Goal: Information Seeking & Learning: Learn about a topic

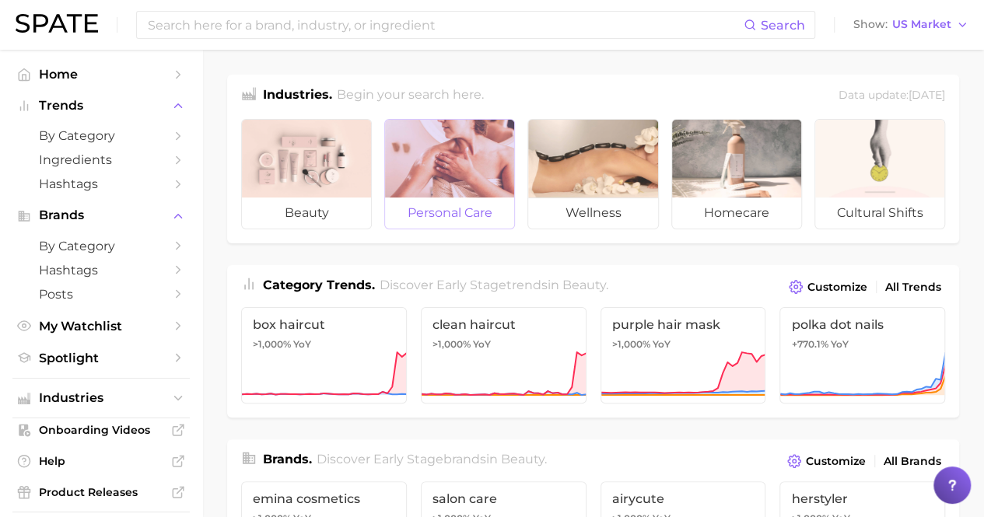
click at [433, 155] on div at bounding box center [449, 159] width 129 height 78
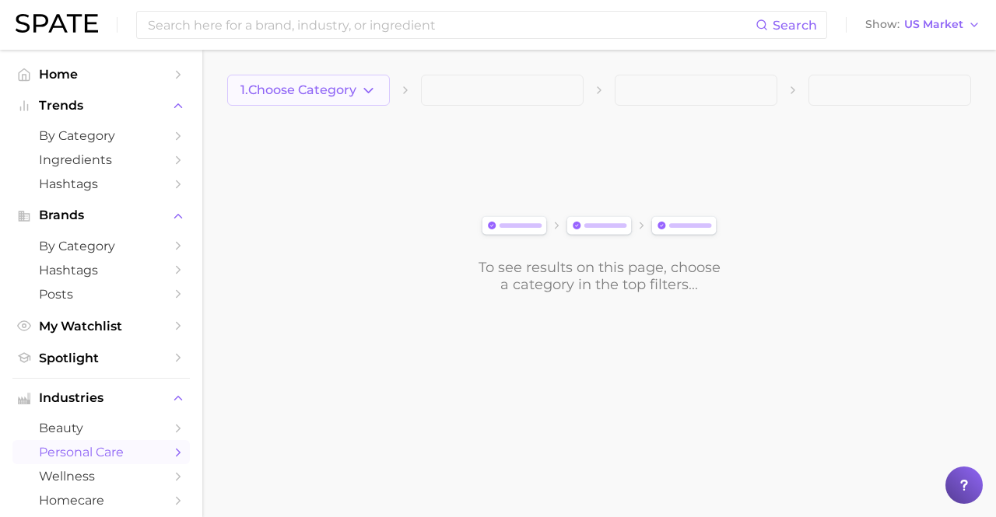
click at [354, 88] on span "1. Choose Category" at bounding box center [298, 90] width 116 height 14
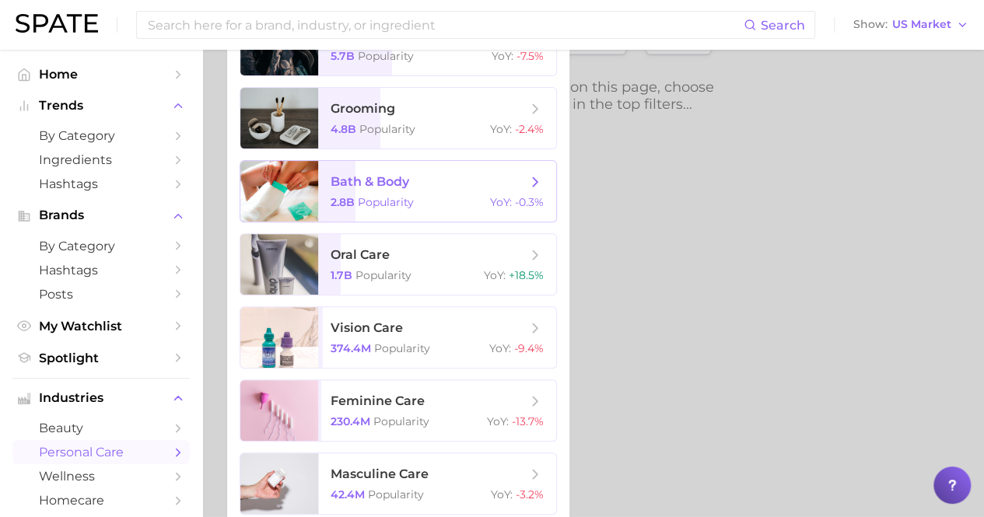
scroll to position [181, 0]
click at [459, 189] on span "bath & body 2.8b Popularity YoY : -0.3%" at bounding box center [437, 190] width 238 height 61
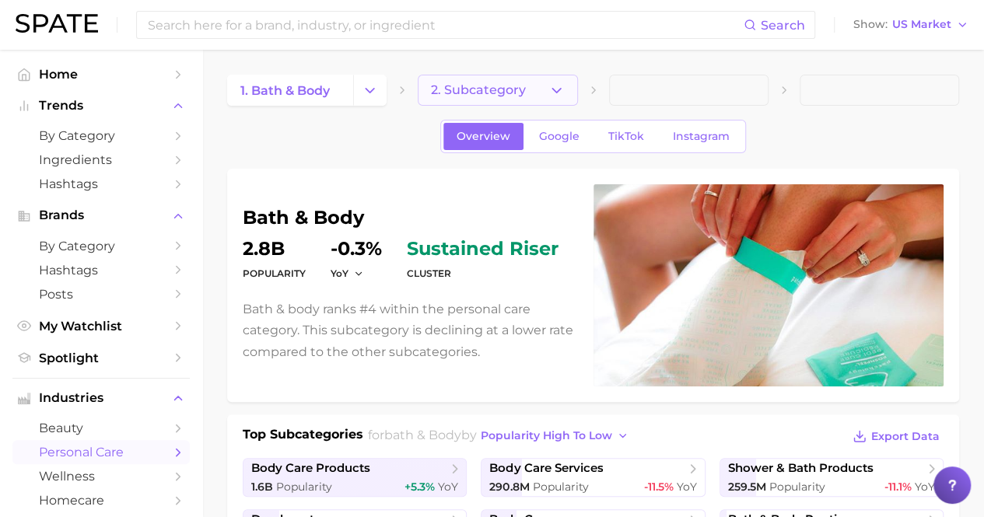
click at [543, 91] on button "2. Subcategory" at bounding box center [497, 90] width 159 height 31
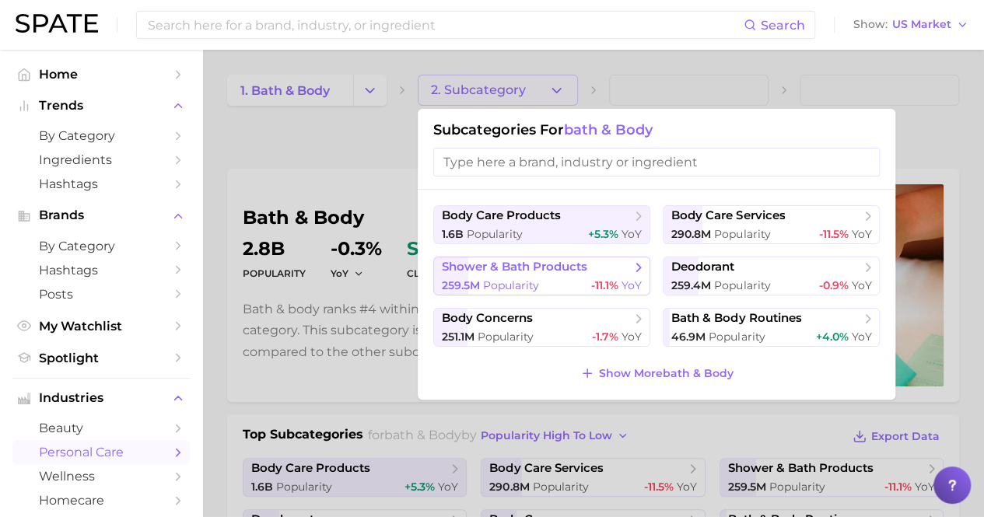
click at [559, 287] on div "259.5m Popularity -11.1% YoY" at bounding box center [542, 286] width 200 height 15
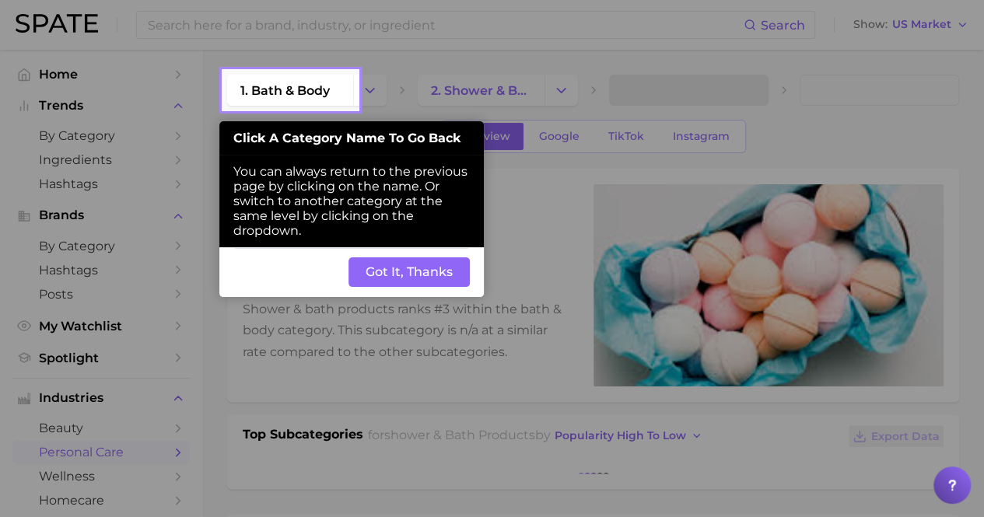
click at [416, 270] on button "Got It, Thanks" at bounding box center [409, 273] width 121 height 30
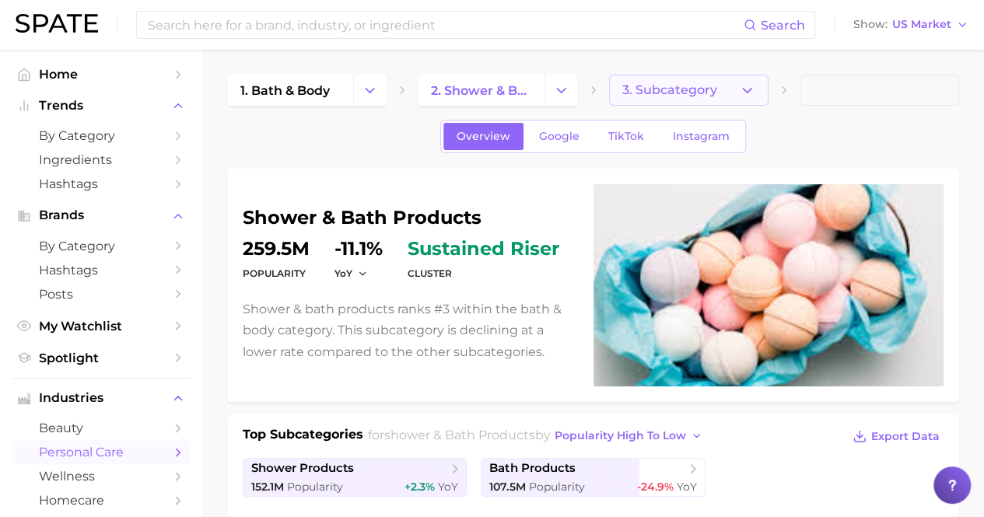
click at [716, 96] on button "3. Subcategory" at bounding box center [688, 90] width 159 height 31
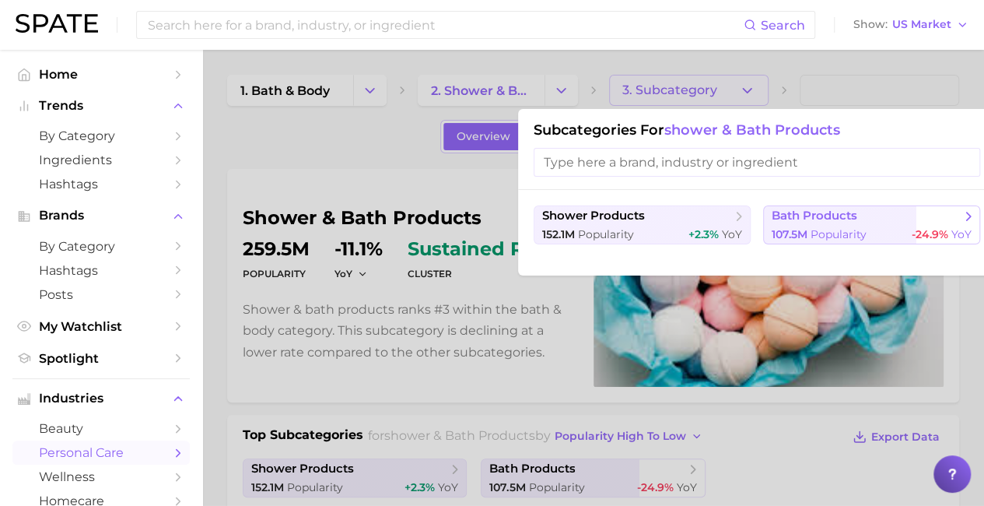
click at [783, 227] on span "107.5m Popularity" at bounding box center [819, 234] width 95 height 15
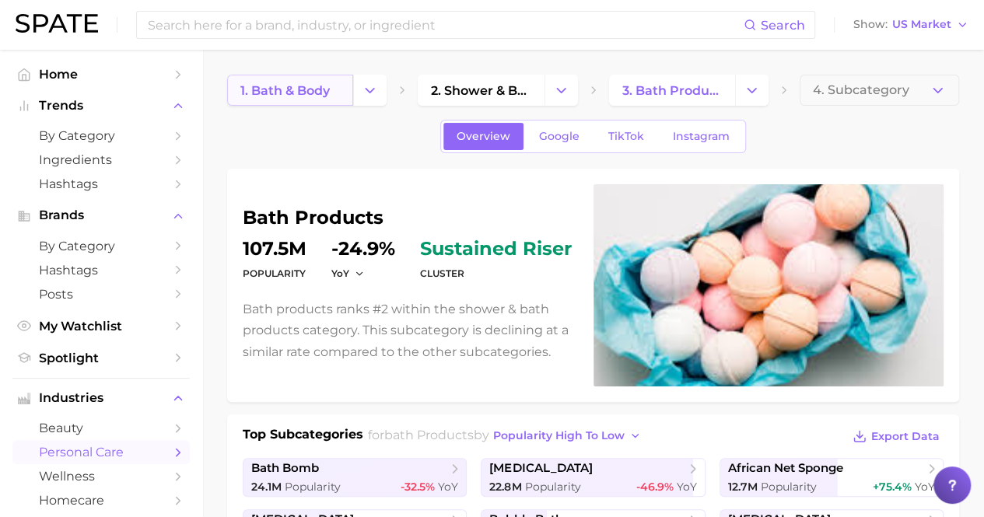
click at [337, 95] on link "1. bath & body" at bounding box center [290, 90] width 126 height 31
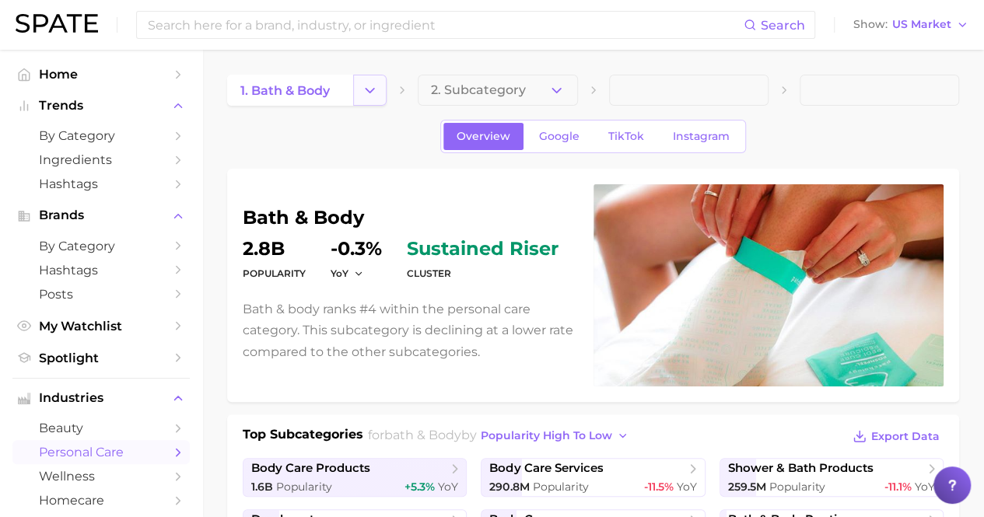
click at [361, 96] on button "Change Category" at bounding box center [369, 90] width 33 height 31
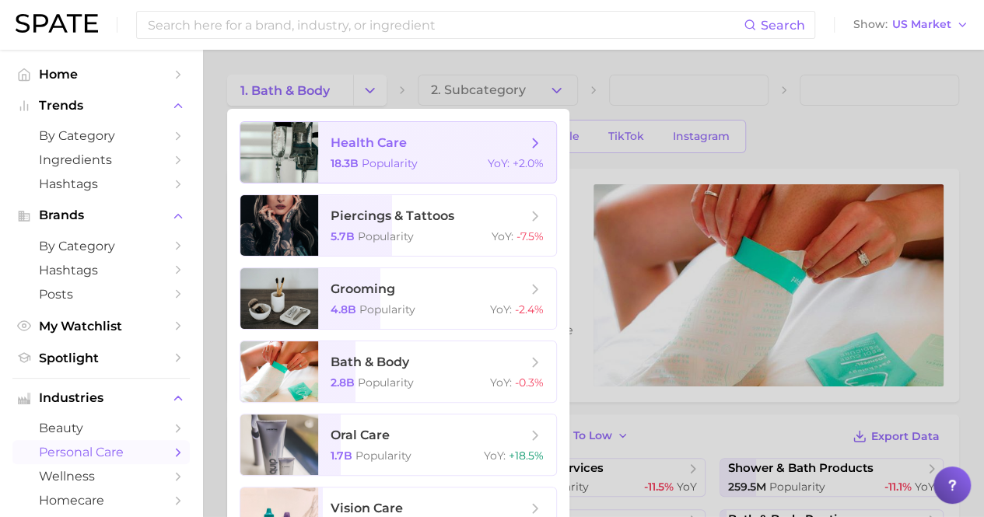
click at [461, 164] on div "18.3b Popularity YoY : +2.0%" at bounding box center [437, 163] width 213 height 14
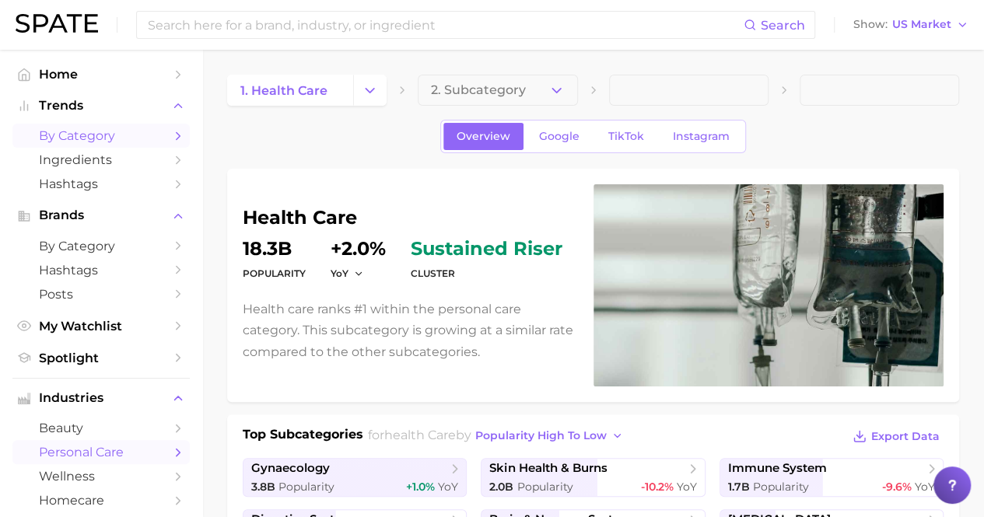
click at [121, 135] on span "by Category" at bounding box center [101, 135] width 124 height 15
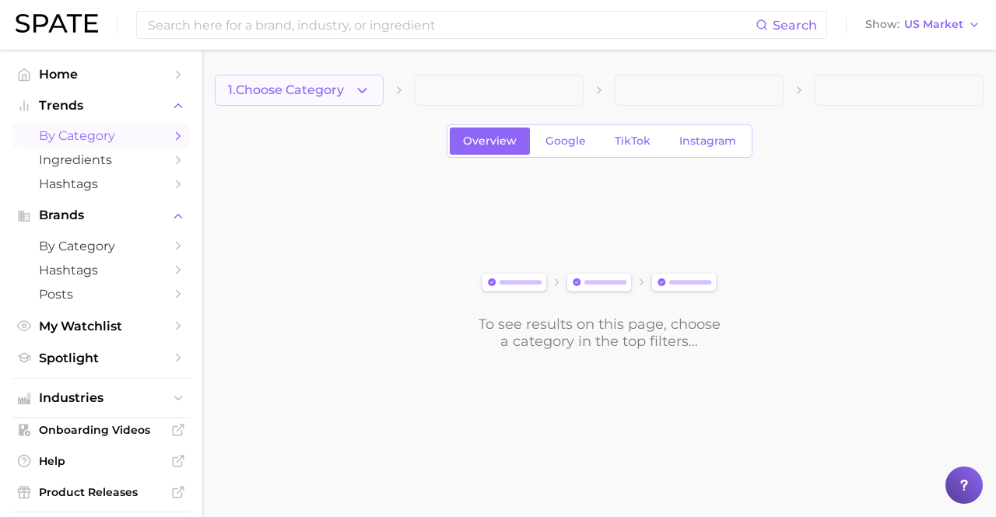
click at [369, 82] on icon "button" at bounding box center [362, 90] width 16 height 16
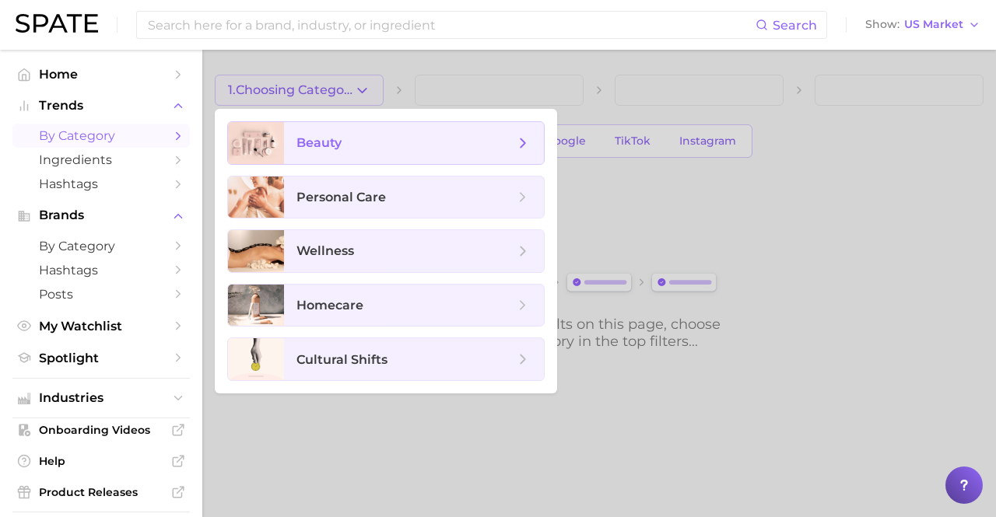
click at [542, 143] on span "beauty" at bounding box center [414, 143] width 260 height 42
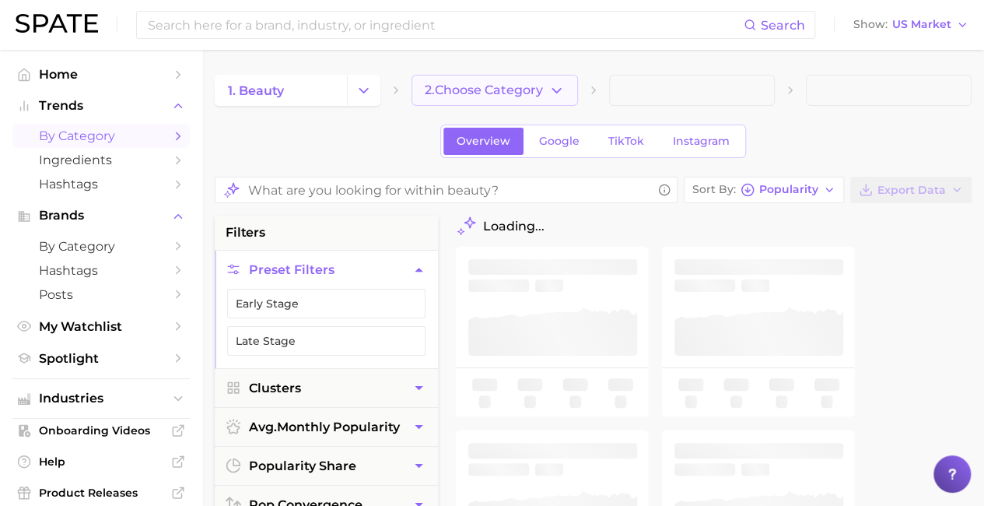
click at [499, 86] on span "2. Choose Category" at bounding box center [484, 90] width 118 height 14
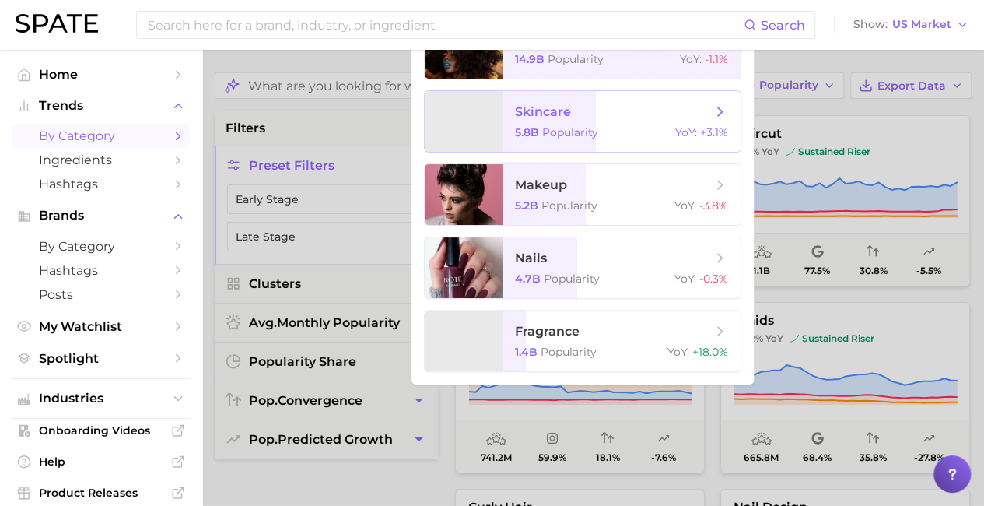
scroll to position [121, 0]
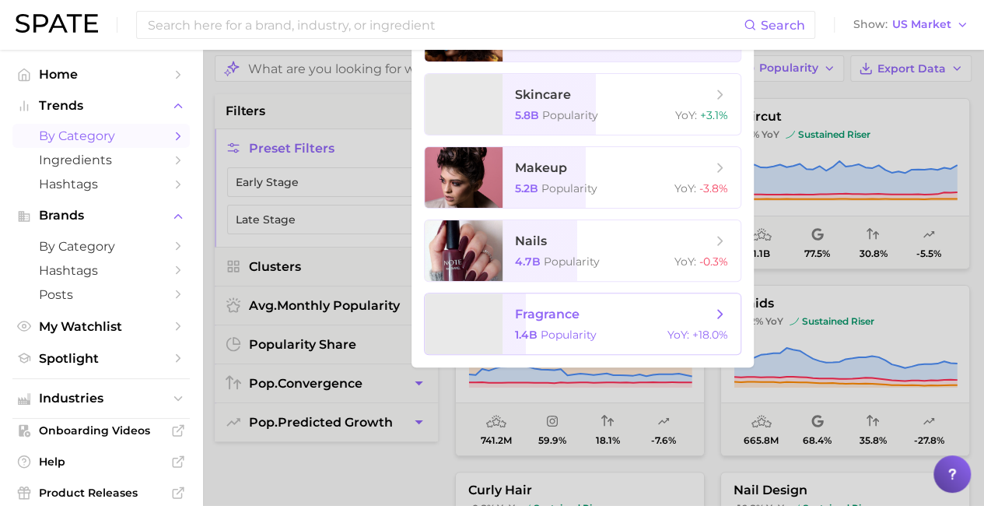
click at [668, 323] on span "fragrance 1.4b Popularity YoY : +18.0%" at bounding box center [622, 323] width 238 height 61
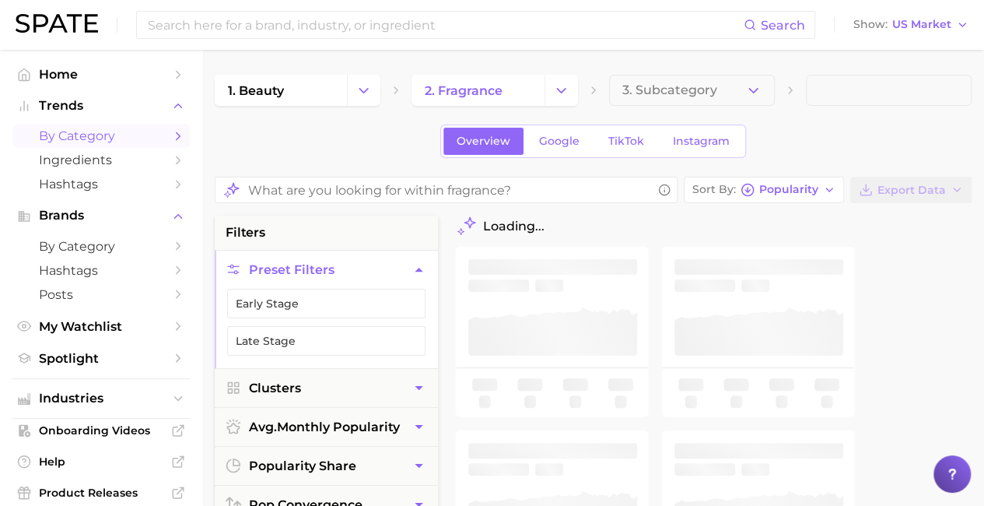
click at [770, 133] on div "Overview Google TikTok Instagram" at bounding box center [593, 140] width 757 height 33
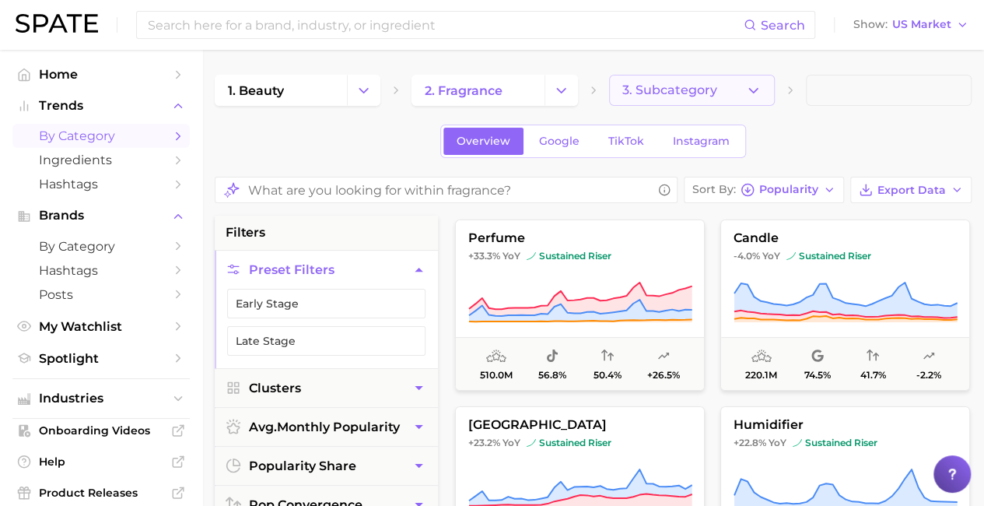
click at [719, 75] on button "3. Subcategory" at bounding box center [692, 90] width 166 height 31
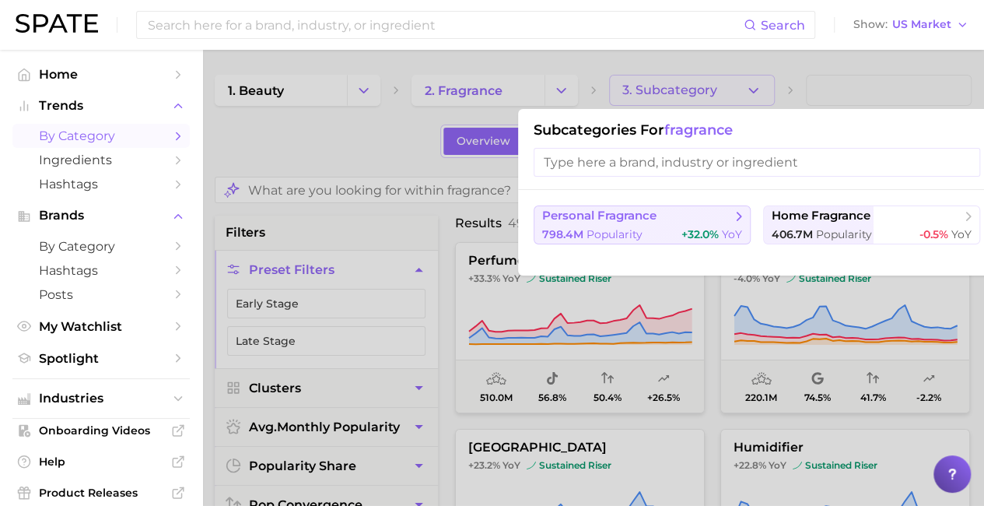
click at [650, 219] on span "personal fragrance" at bounding box center [599, 216] width 114 height 15
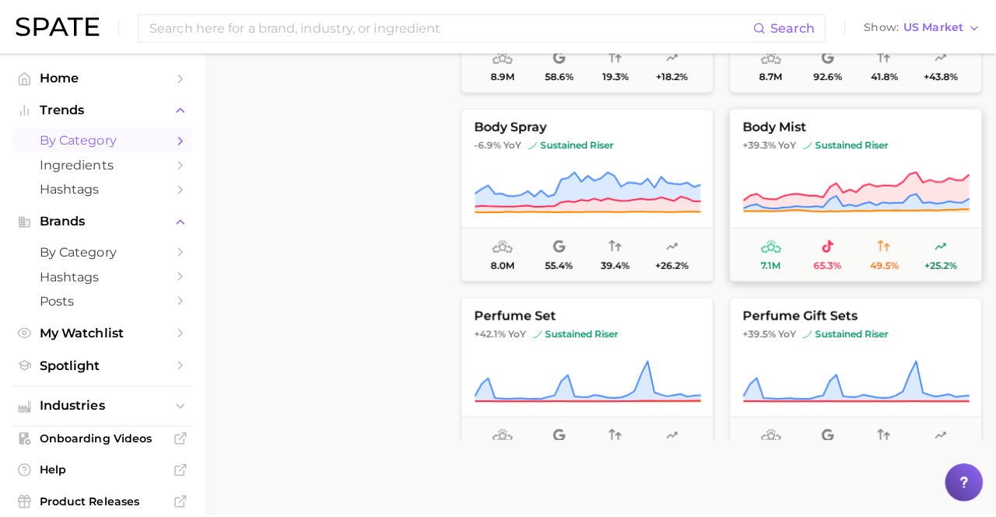
scroll to position [322, 0]
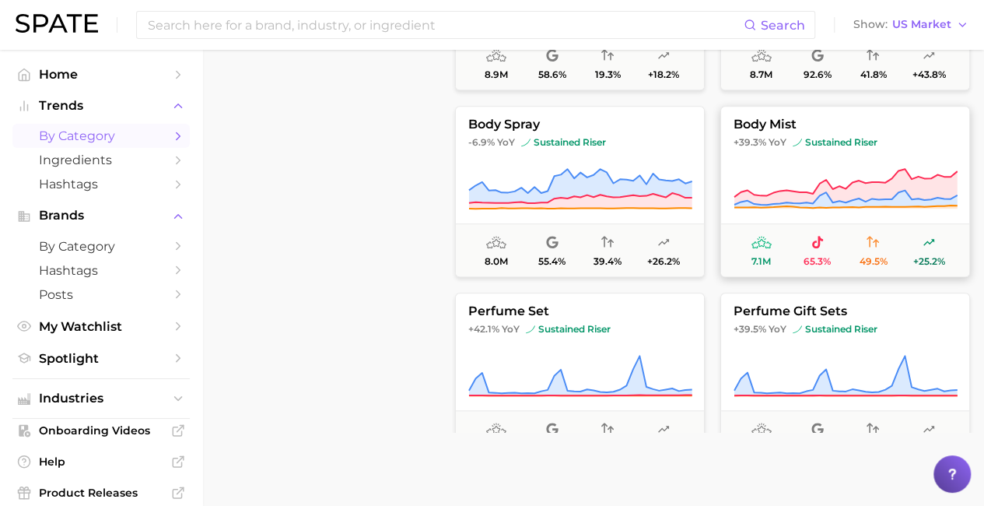
click at [784, 161] on button "body mist +39.3% YoY sustained riser 7.1m 65.3% 49.5% +25.2%" at bounding box center [845, 191] width 250 height 171
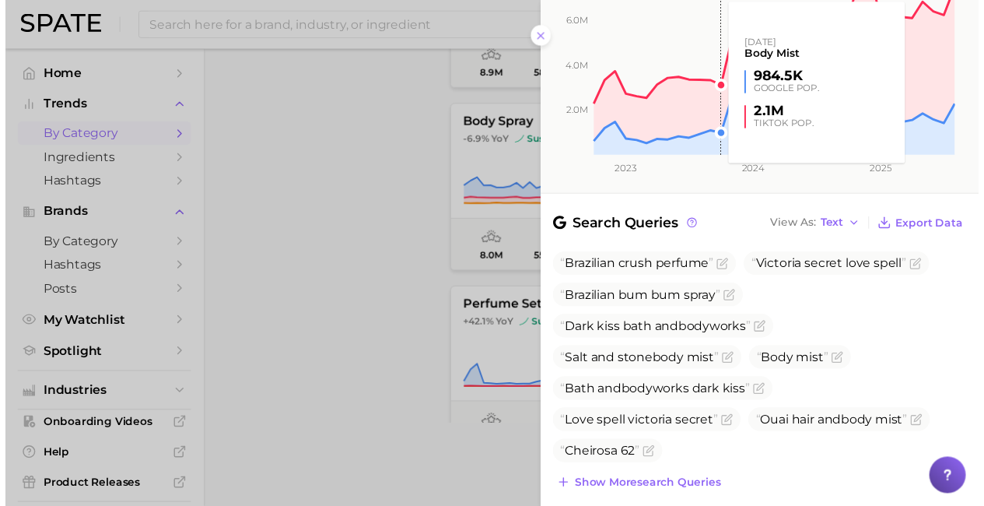
scroll to position [333, 0]
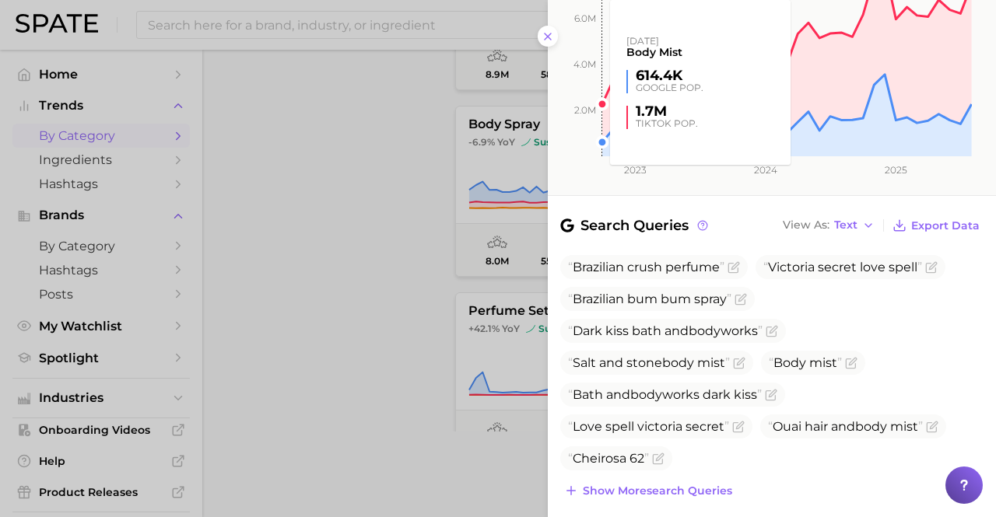
click at [549, 41] on rect at bounding box center [760, 42] width 424 height 227
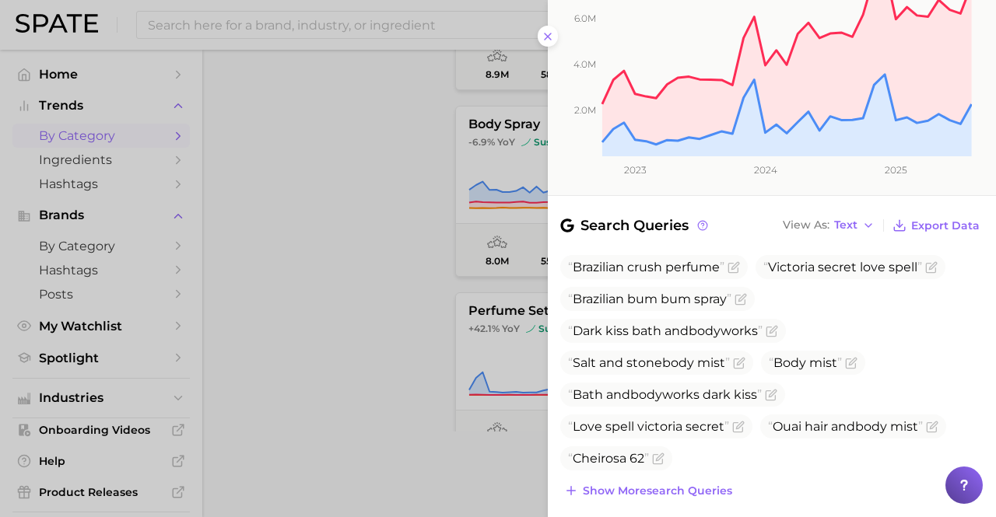
click at [549, 23] on rect at bounding box center [760, 42] width 424 height 227
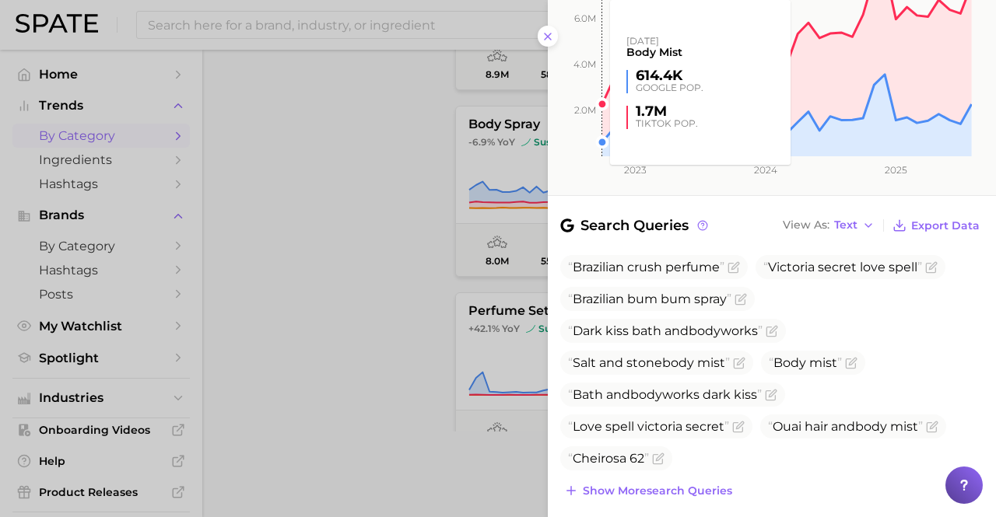
click at [550, 31] on rect at bounding box center [760, 42] width 424 height 227
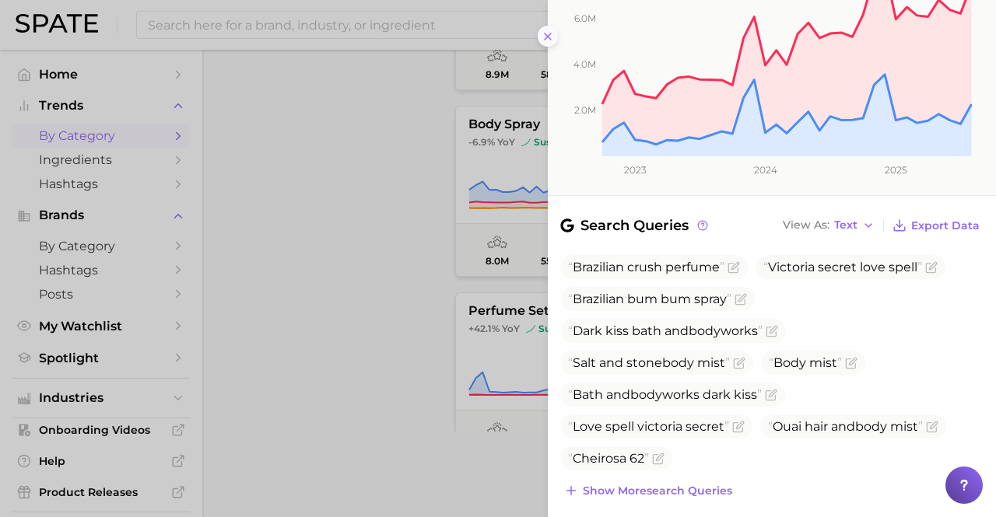
click at [547, 39] on icon at bounding box center [548, 36] width 12 height 12
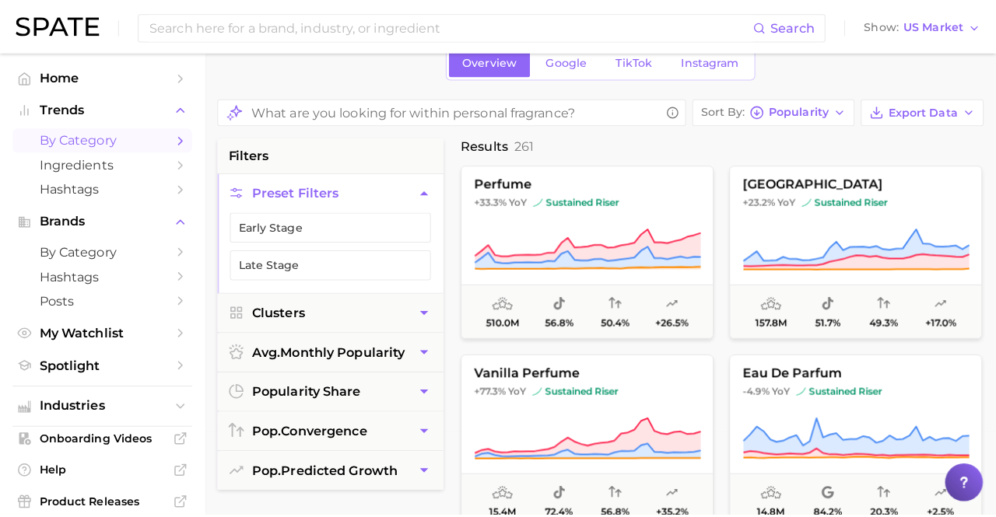
scroll to position [0, 0]
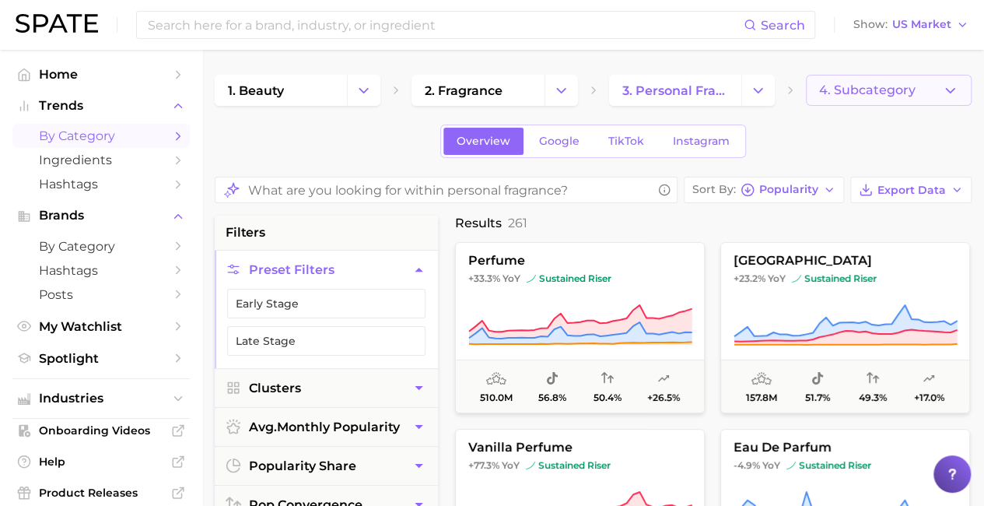
click at [883, 83] on span "4. Subcategory" at bounding box center [867, 90] width 96 height 14
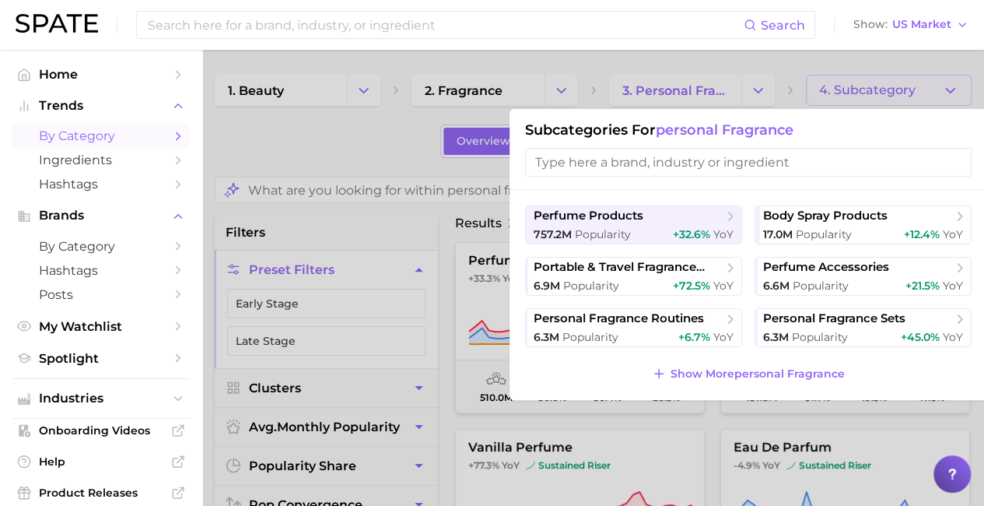
click at [337, 158] on div at bounding box center [492, 253] width 984 height 506
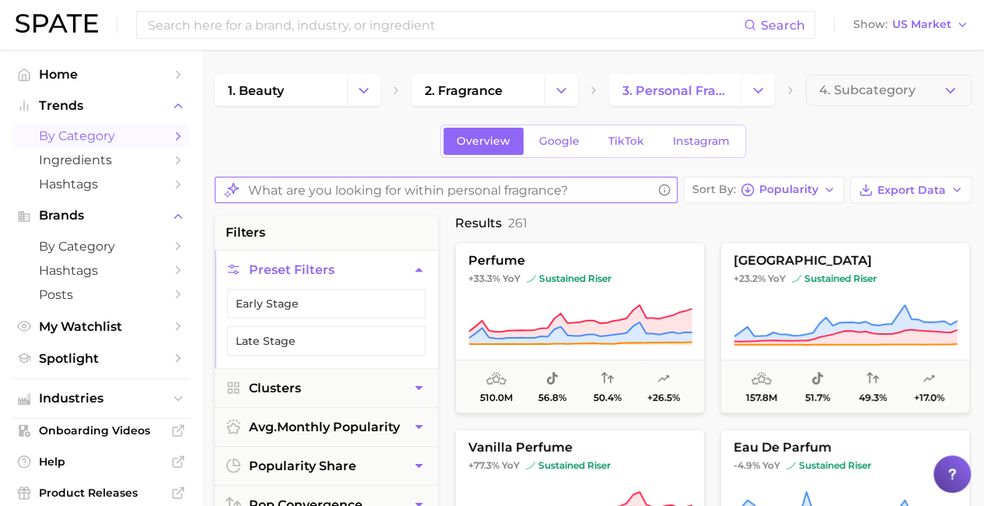
click at [362, 195] on input "What are you looking for within personal fragrance?" at bounding box center [450, 190] width 404 height 30
type input "lavender"
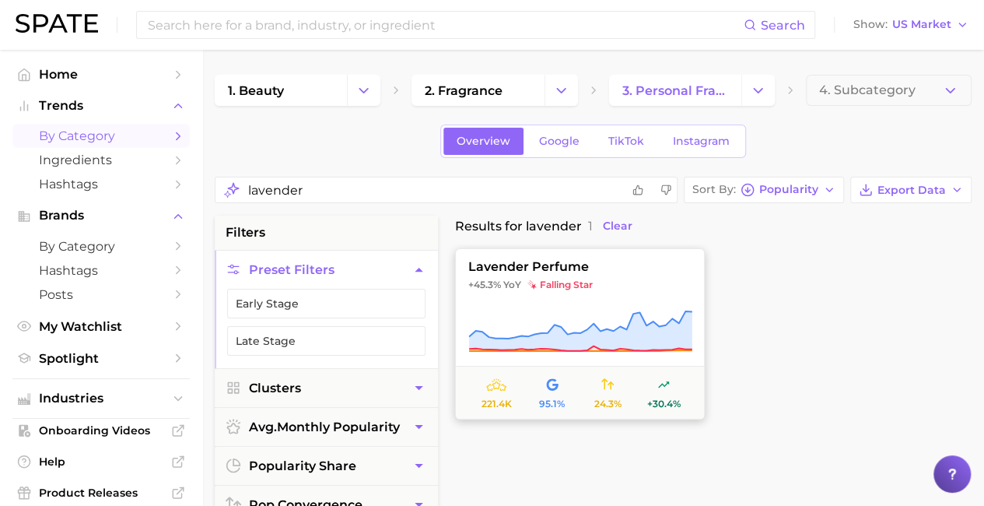
click at [496, 285] on span "+45.3%" at bounding box center [484, 285] width 33 height 12
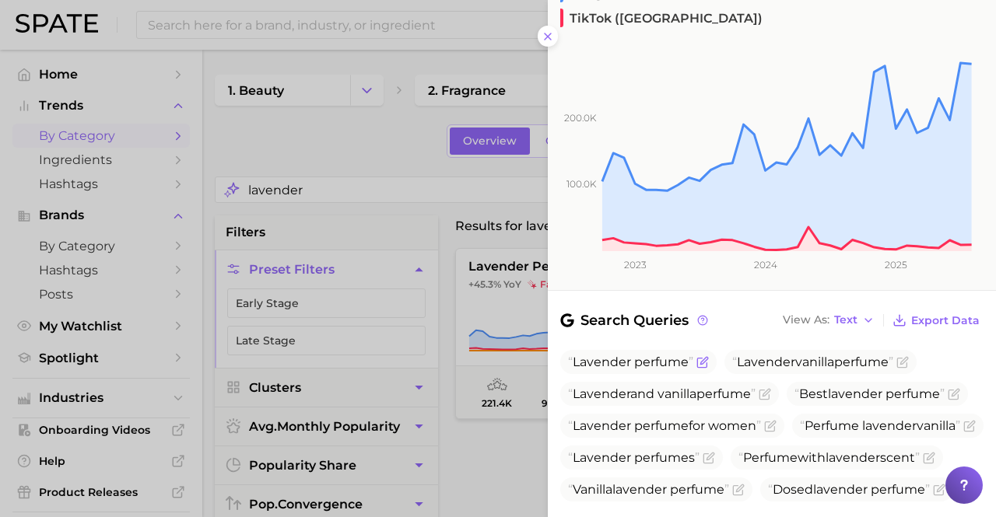
scroll to position [9, 0]
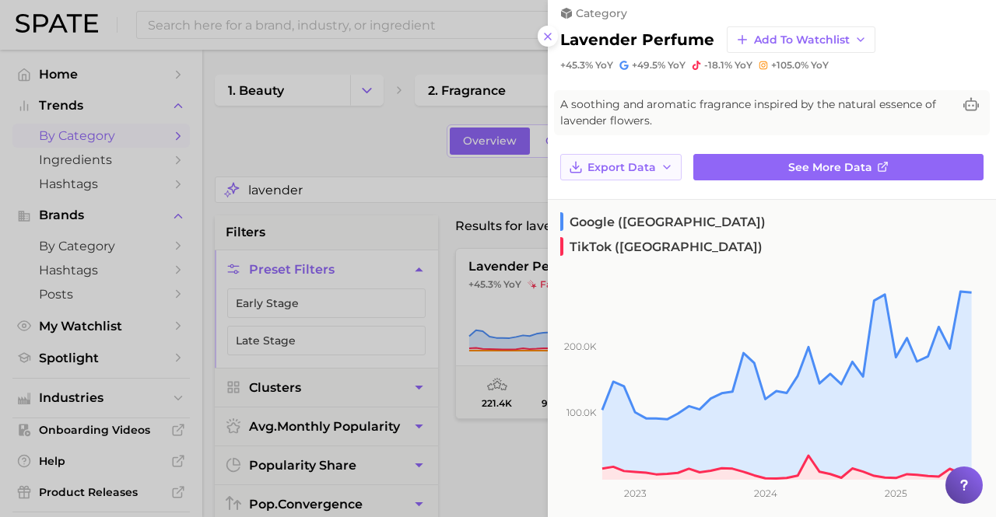
click at [661, 154] on button "Export Data" at bounding box center [620, 167] width 121 height 26
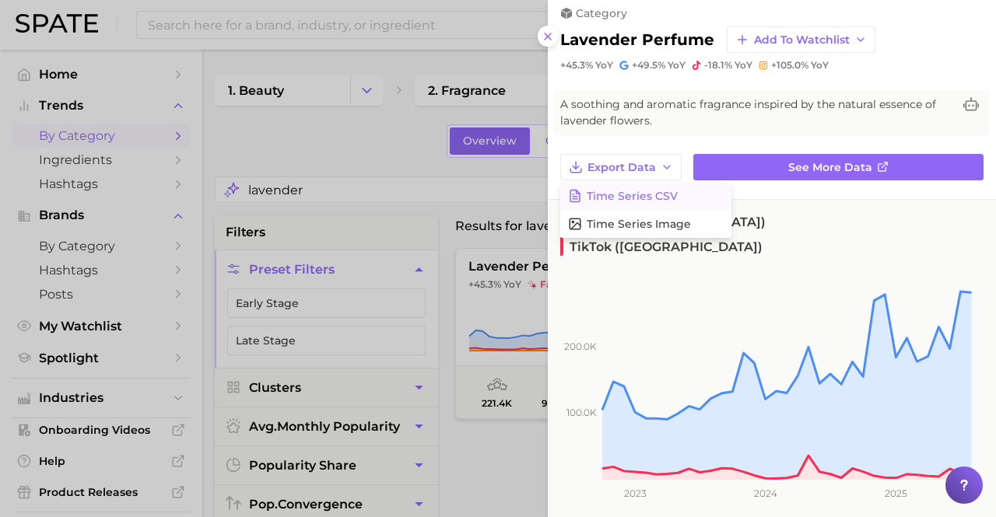
click at [668, 190] on span "Time Series CSV" at bounding box center [632, 196] width 91 height 13
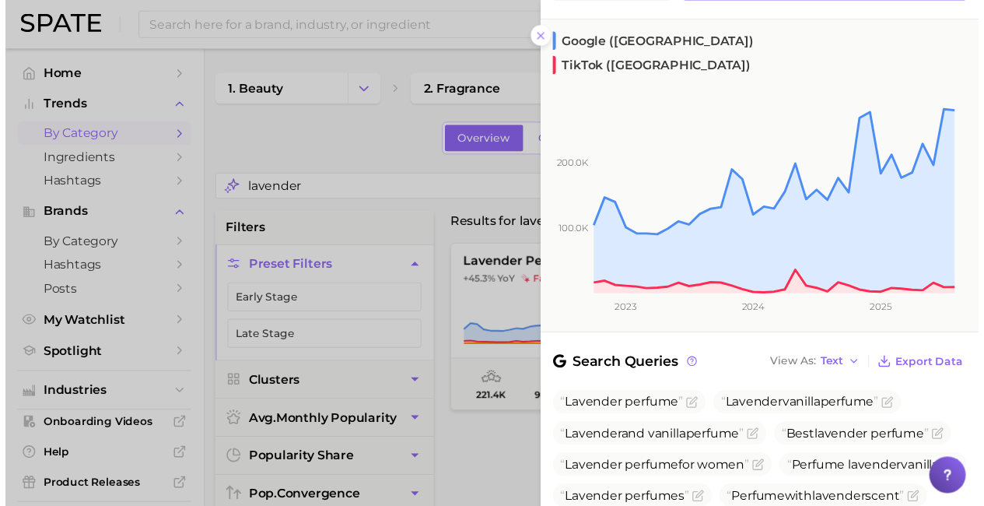
scroll to position [191, 0]
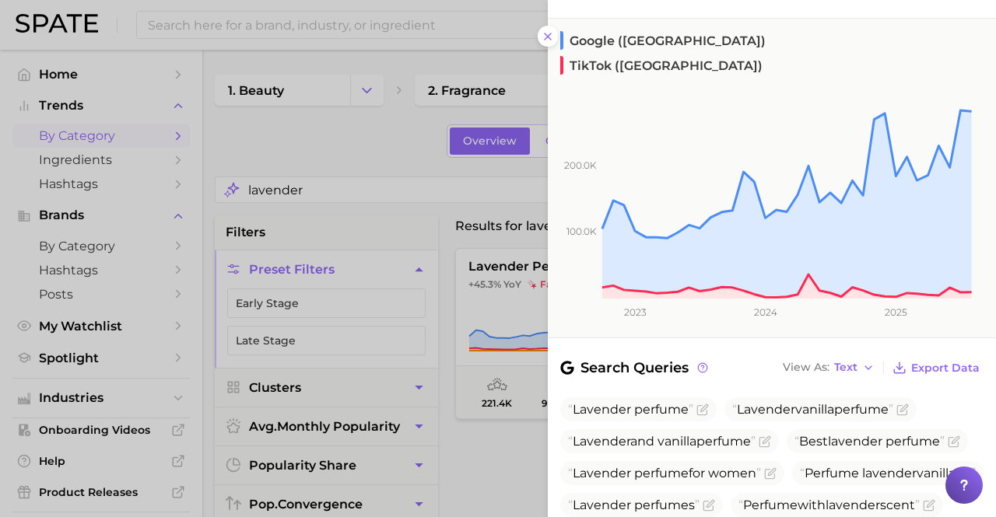
click at [507, 477] on div at bounding box center [498, 258] width 996 height 517
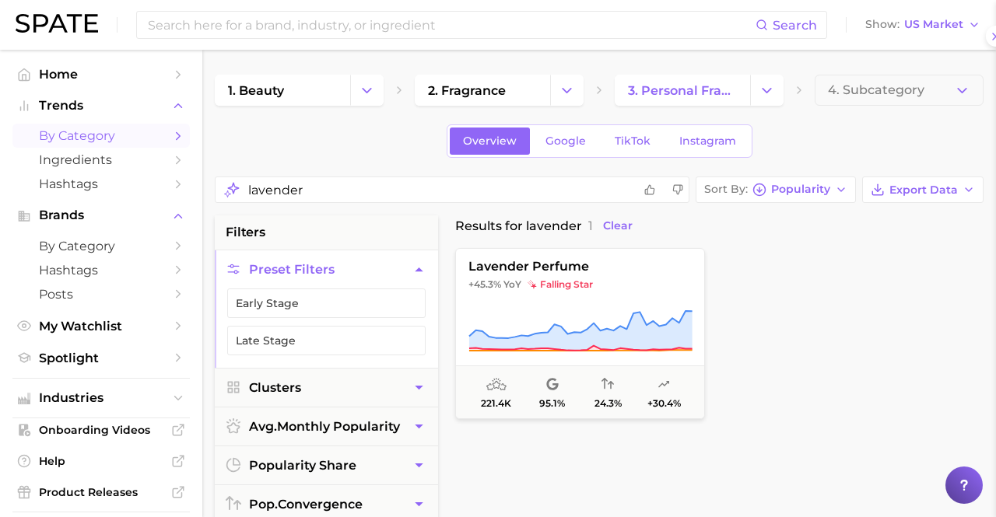
scroll to position [0, 0]
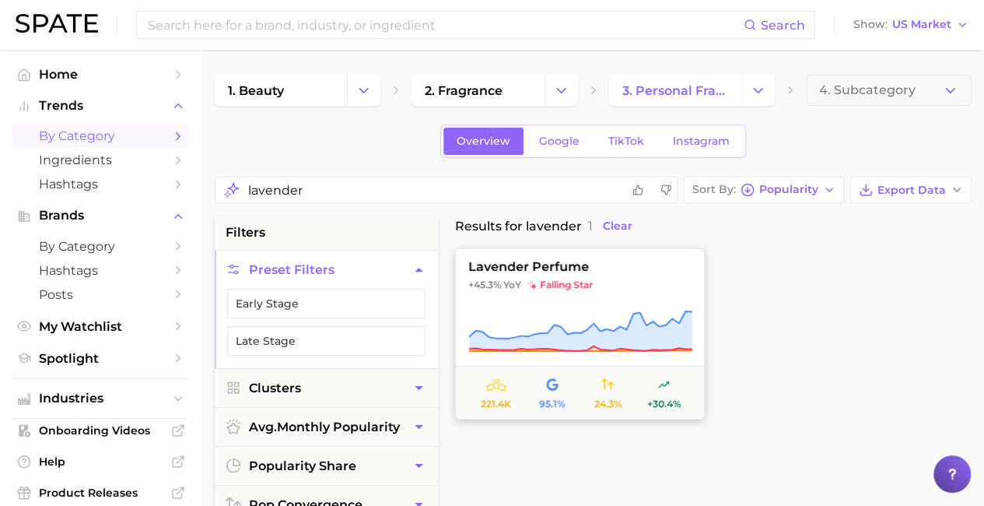
click at [553, 390] on span at bounding box center [552, 385] width 12 height 19
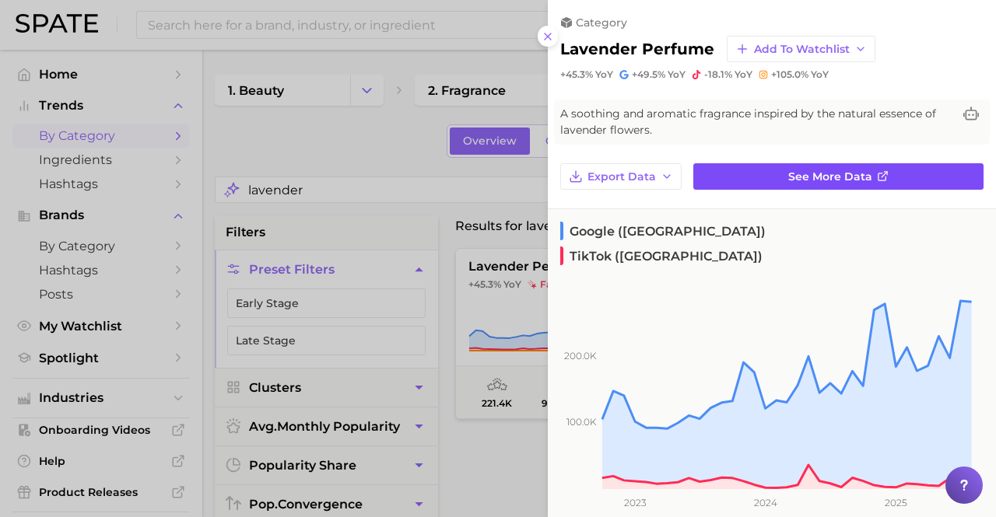
click at [857, 181] on span "See more data" at bounding box center [830, 176] width 84 height 13
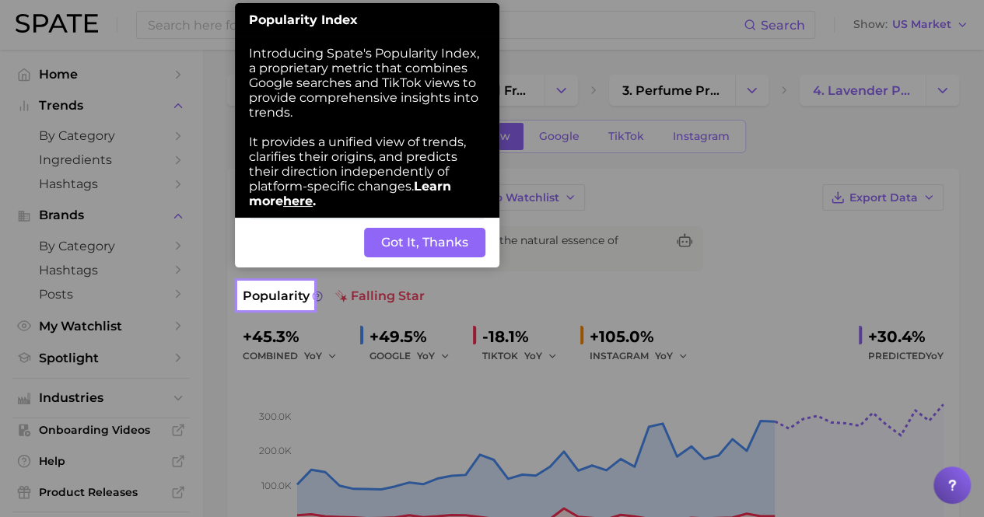
click at [445, 254] on button "Got It, Thanks" at bounding box center [424, 243] width 121 height 30
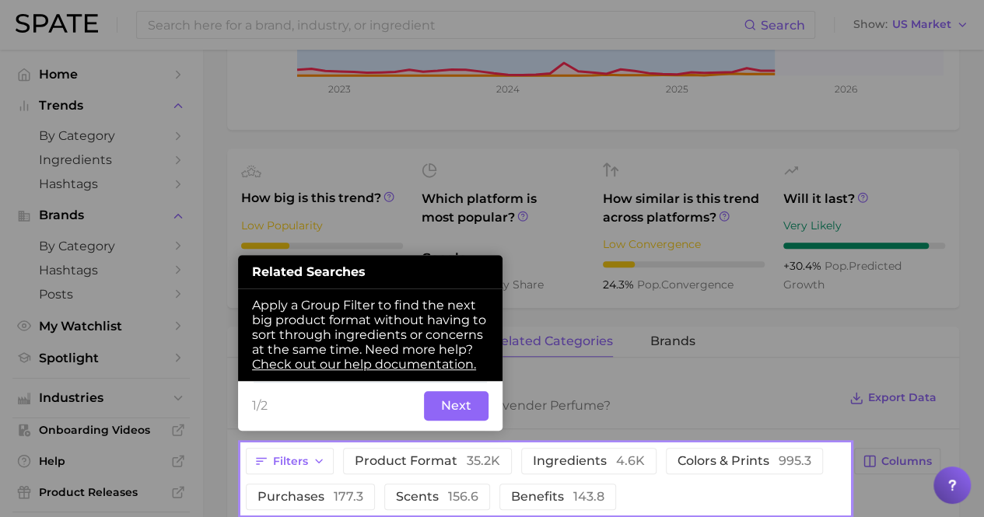
scroll to position [477, 0]
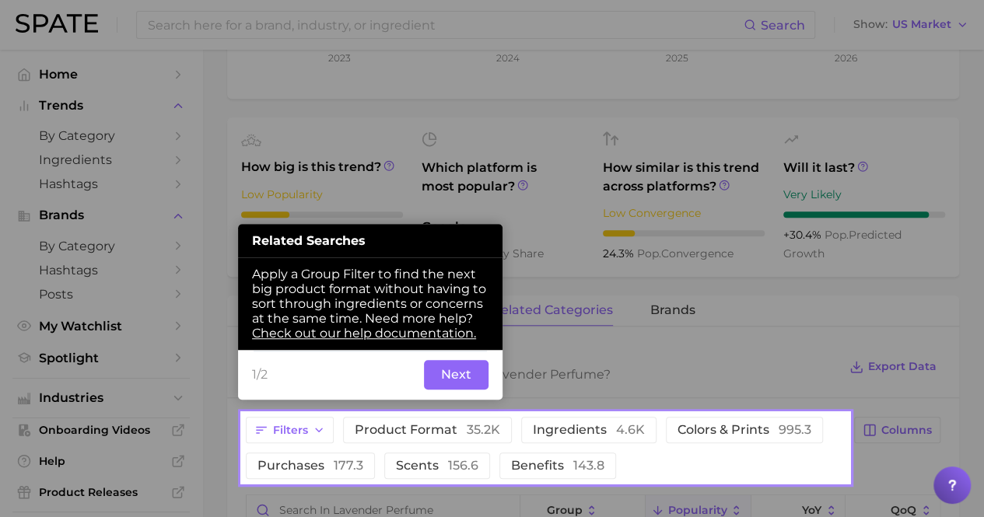
click at [465, 373] on button "Next" at bounding box center [456, 375] width 65 height 30
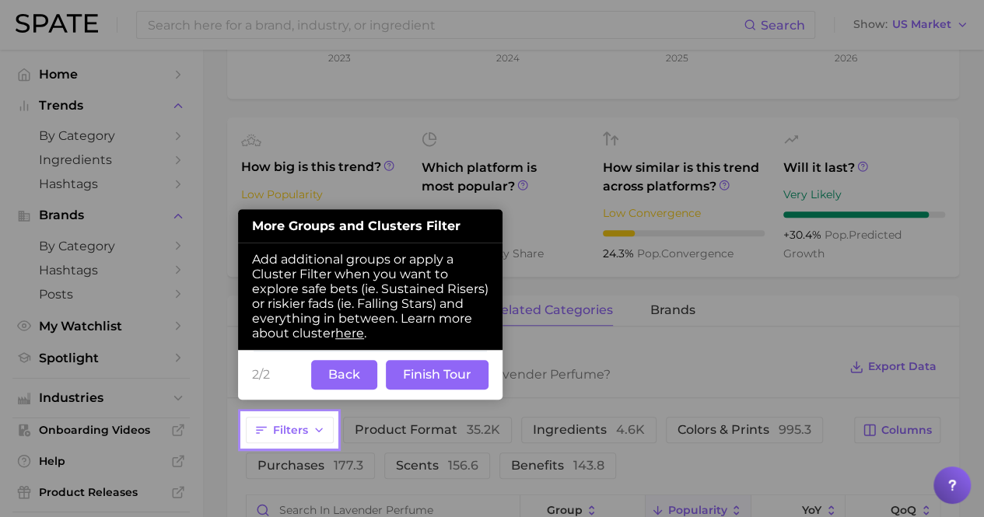
click at [422, 371] on button "Finish Tour" at bounding box center [437, 375] width 103 height 30
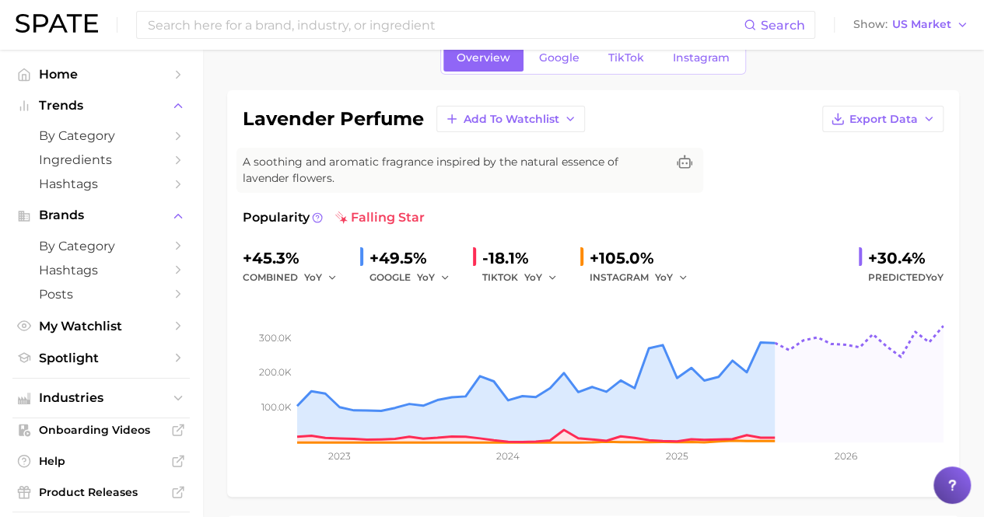
scroll to position [93, 0]
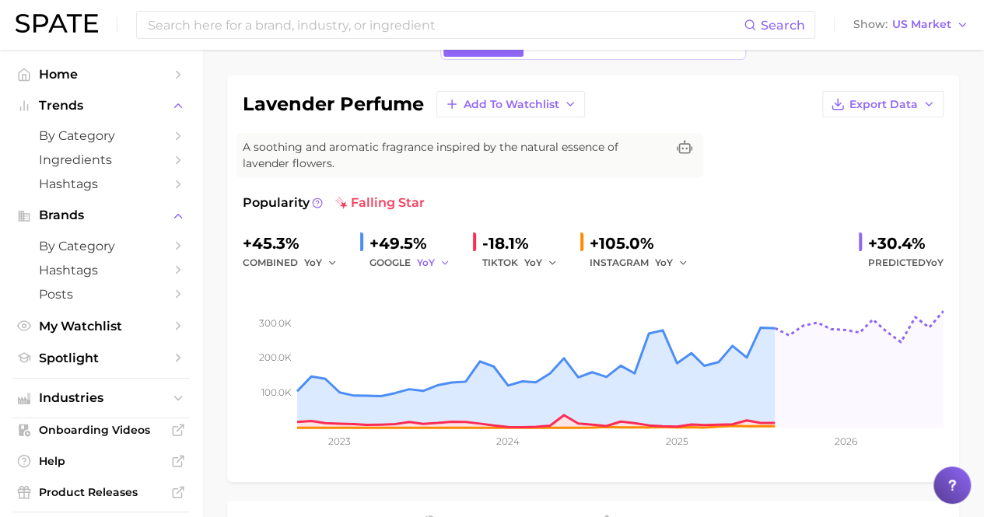
click at [443, 261] on icon "button" at bounding box center [445, 263] width 11 height 11
click at [227, 275] on div "lavender perfume Add to Watchlist Export Data A soothing and aromatic fragrance…" at bounding box center [593, 278] width 732 height 407
click at [317, 202] on icon at bounding box center [317, 202] width 2 height 3
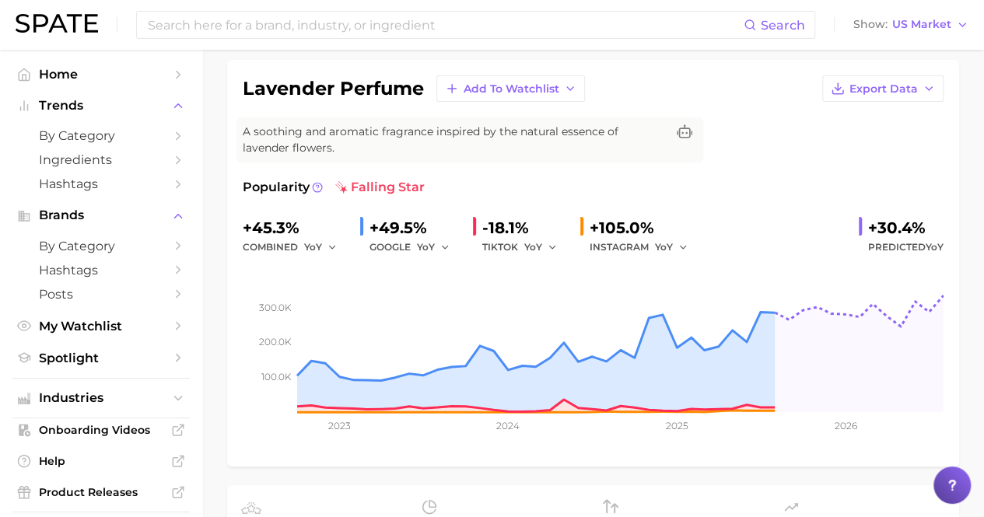
scroll to position [0, 0]
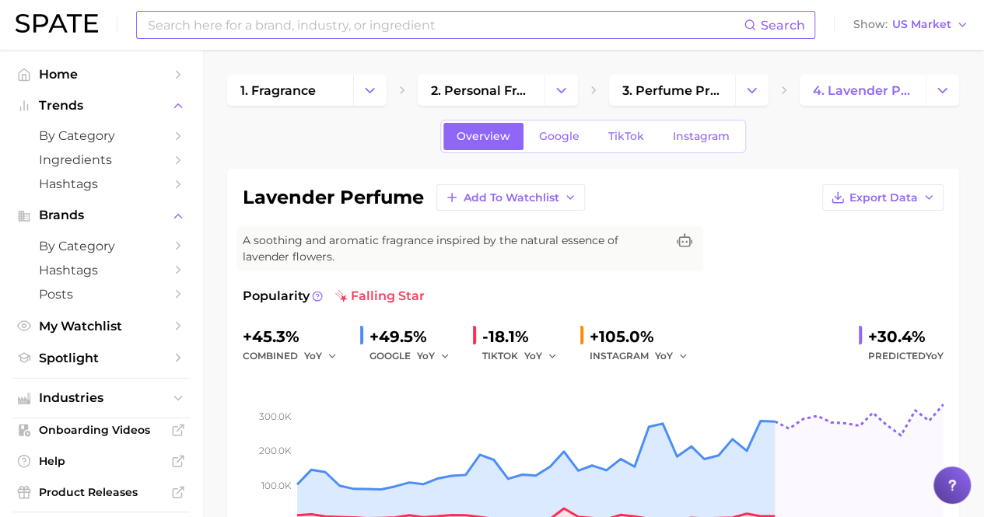
click at [314, 17] on input at bounding box center [445, 25] width 598 height 26
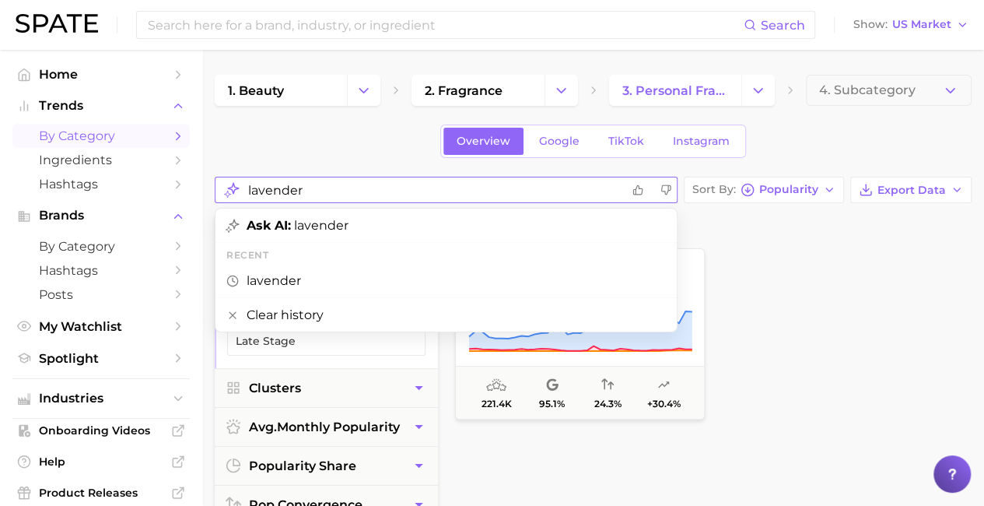
drag, startPoint x: 366, startPoint y: 180, endPoint x: 224, endPoint y: 175, distance: 141.7
click at [224, 177] on div "lavender" at bounding box center [446, 190] width 463 height 26
type input "layering"
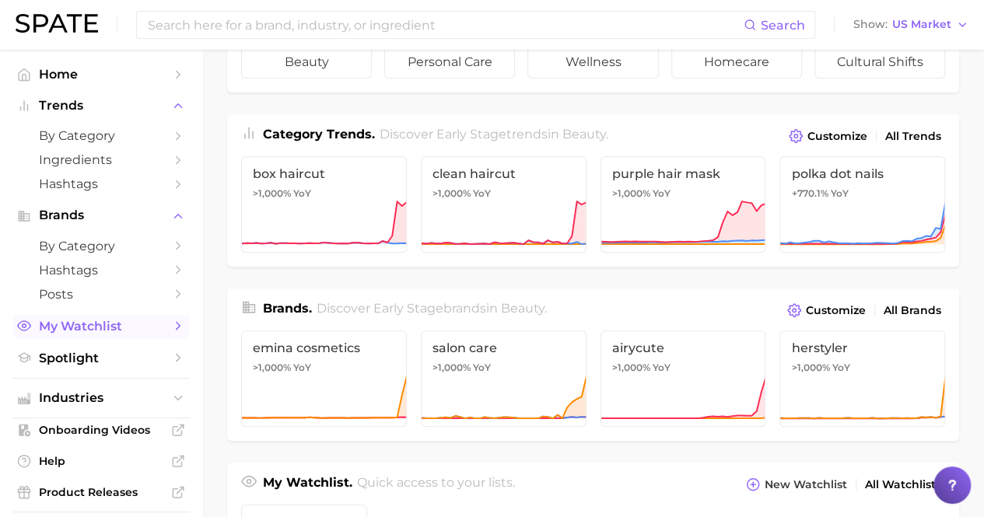
click at [135, 325] on span "My Watchlist" at bounding box center [101, 326] width 124 height 15
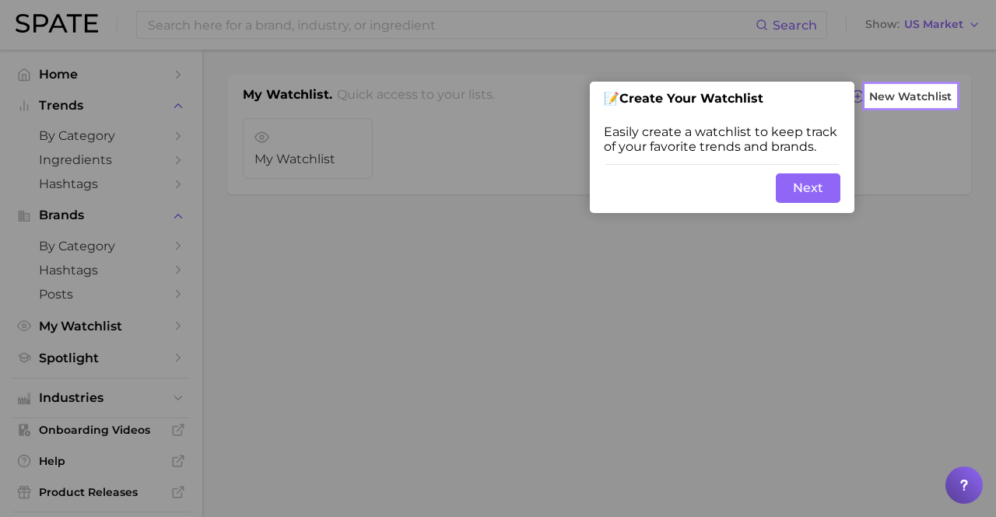
click at [804, 190] on button "Next" at bounding box center [808, 188] width 65 height 30
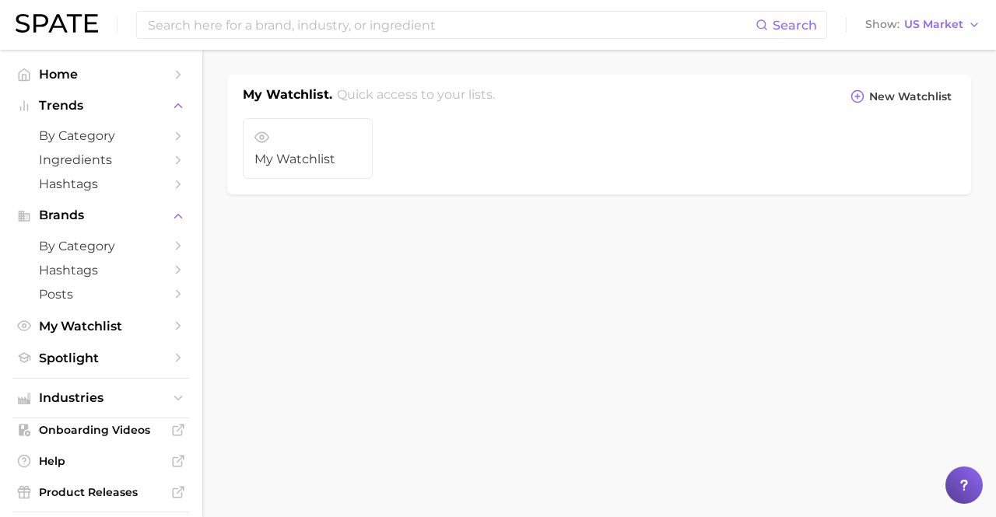
click at [40, 20] on img at bounding box center [57, 23] width 82 height 19
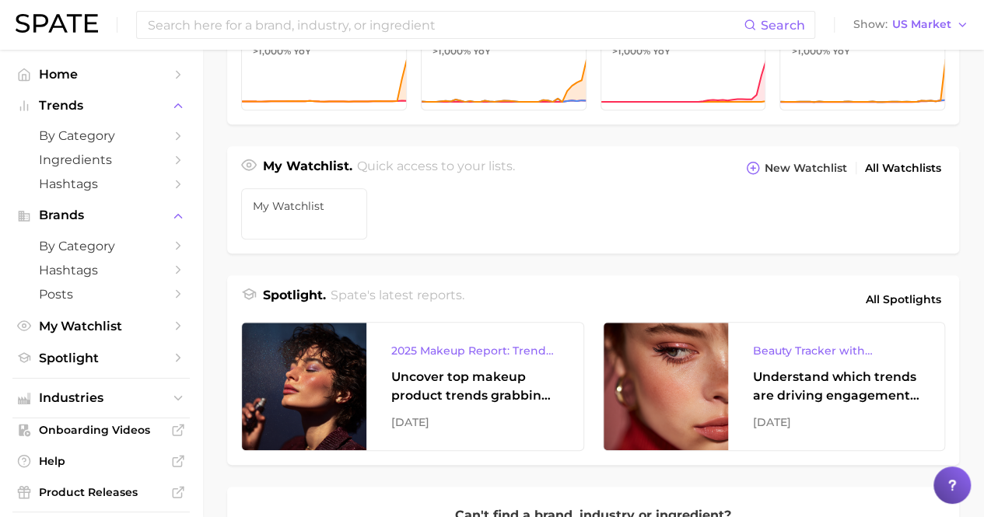
scroll to position [558, 0]
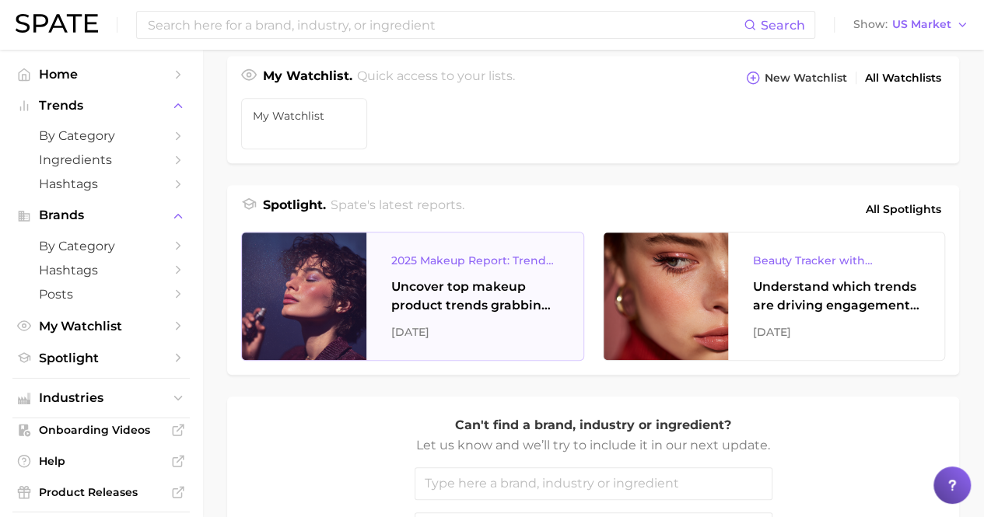
click at [489, 255] on div "2025 Makeup Report: Trends and Brands to Watch" at bounding box center [474, 260] width 167 height 19
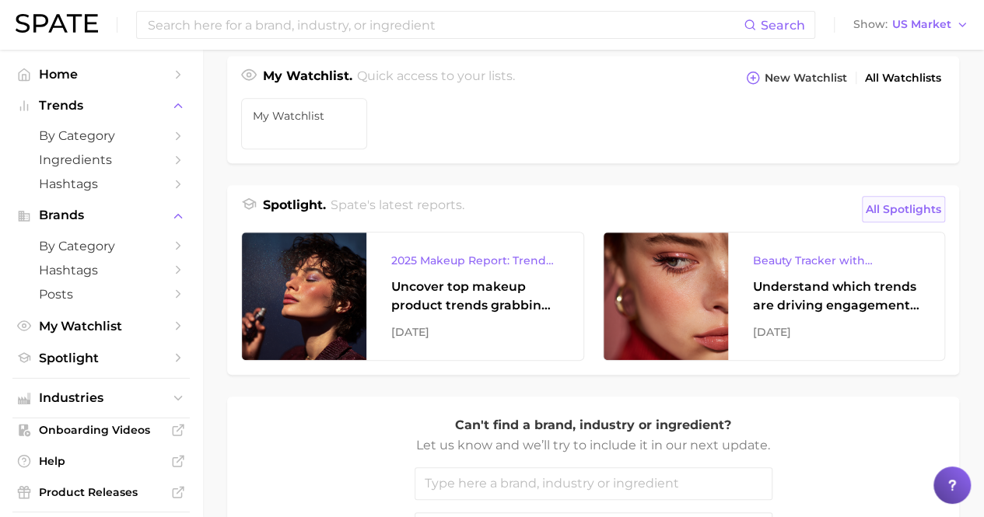
click at [894, 205] on span "All Spotlights" at bounding box center [903, 209] width 75 height 19
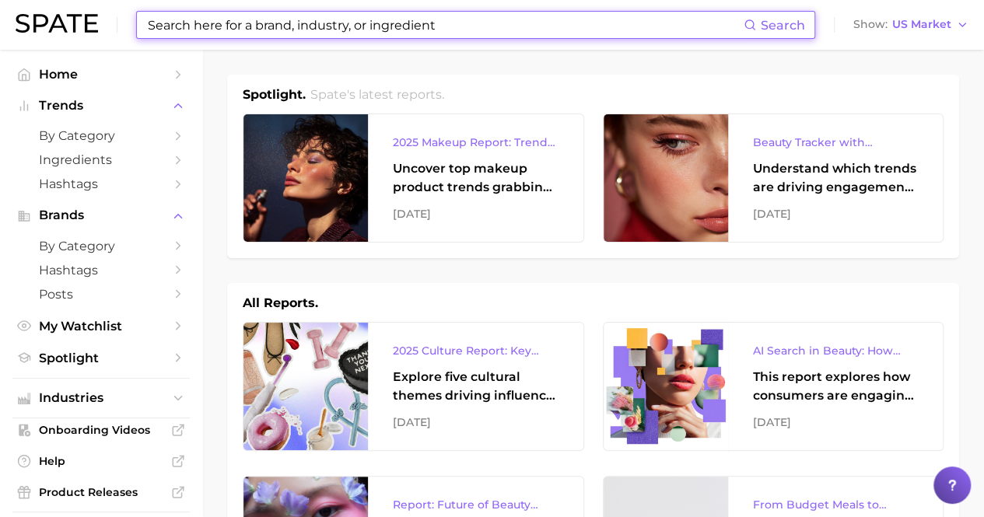
click at [401, 23] on input at bounding box center [445, 25] width 598 height 26
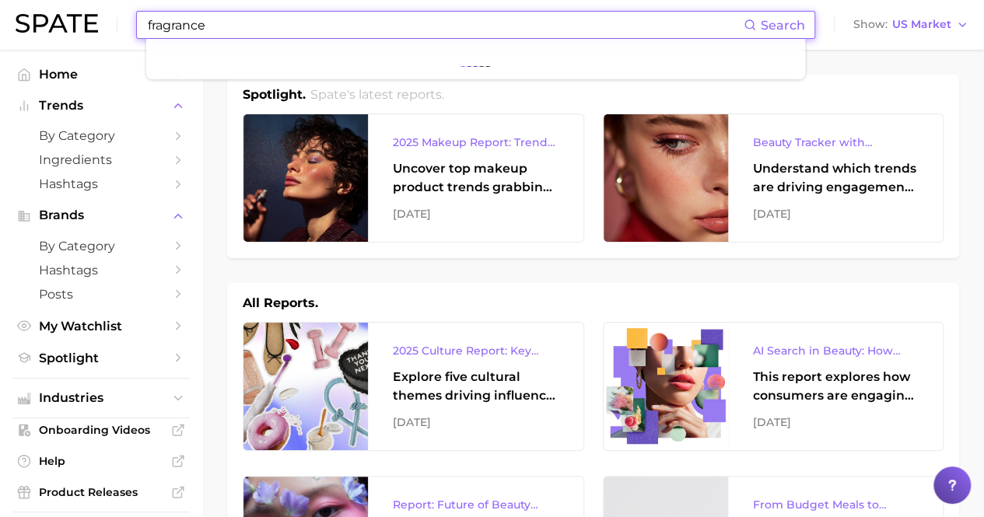
type input "fragrance"
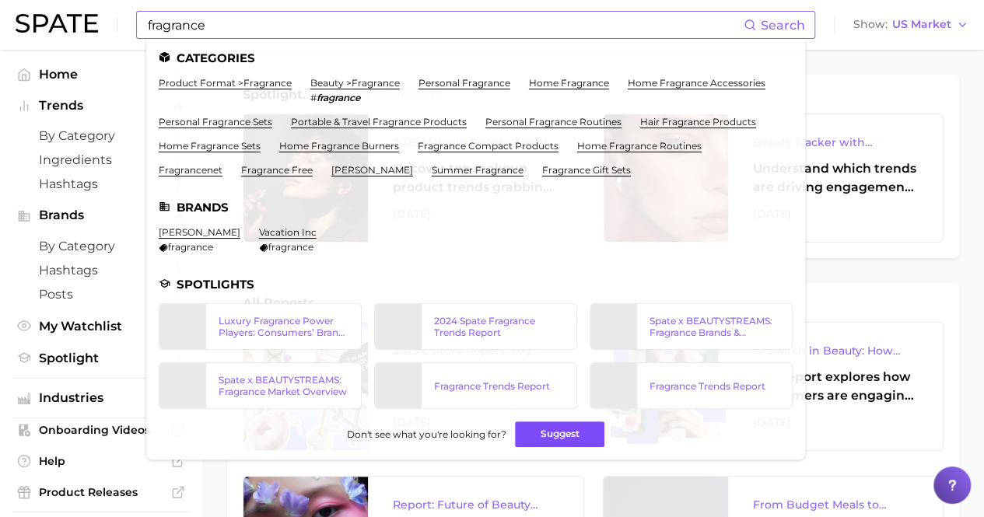
click at [543, 433] on button "Suggest" at bounding box center [559, 435] width 89 height 26
click at [679, 307] on link "Spate x BEAUTYSTREAMS: Fragrance Brands & Gestures" at bounding box center [691, 326] width 203 height 47
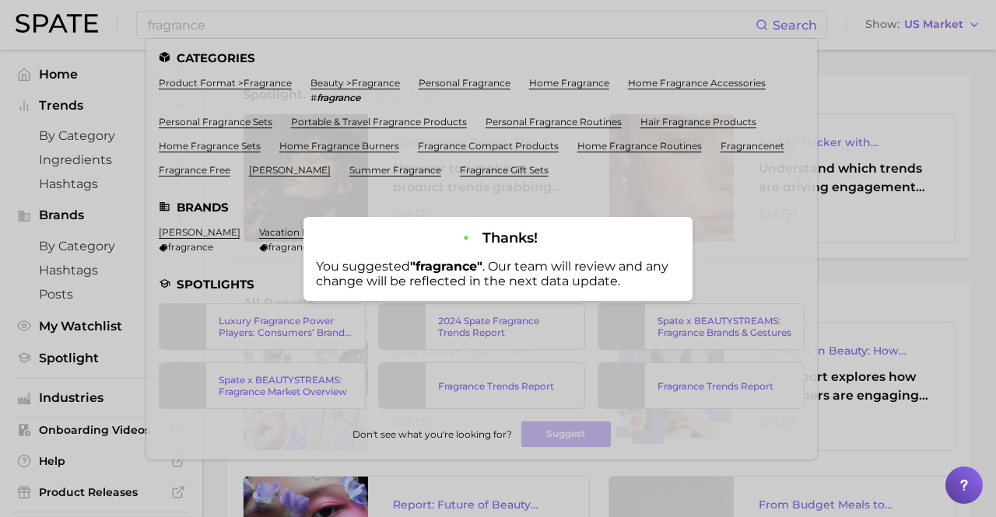
click at [846, 118] on div at bounding box center [498, 258] width 996 height 517
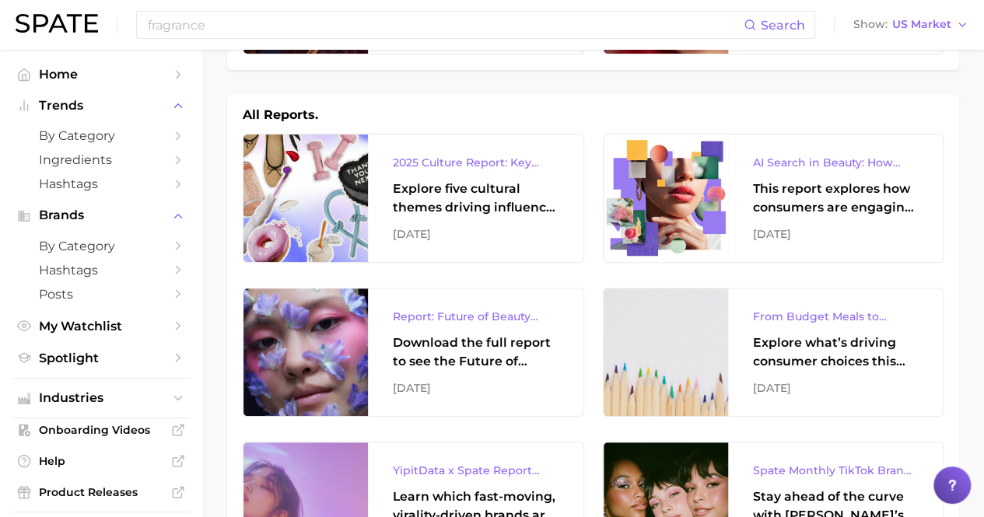
scroll to position [190, 0]
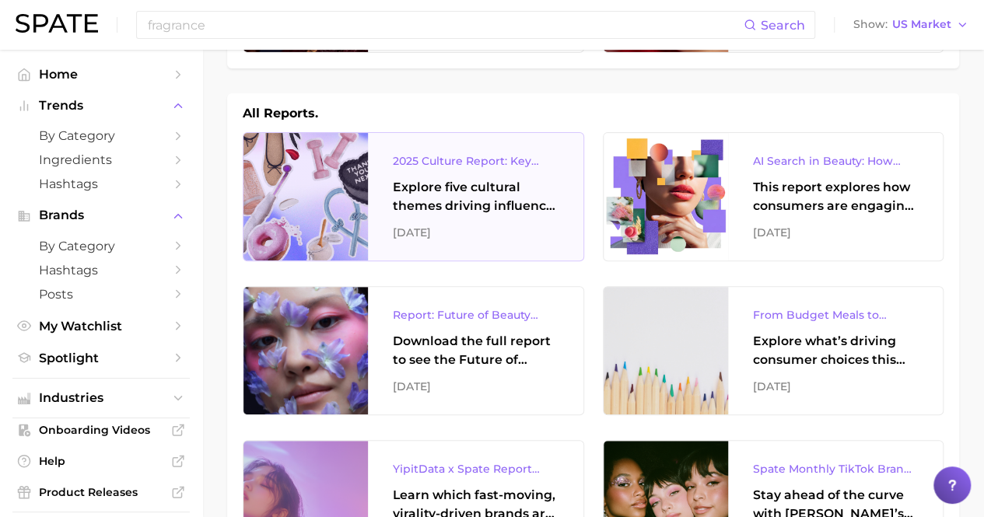
click at [493, 200] on div "Explore five cultural themes driving influence across beauty, food, and pop cul…" at bounding box center [476, 196] width 166 height 37
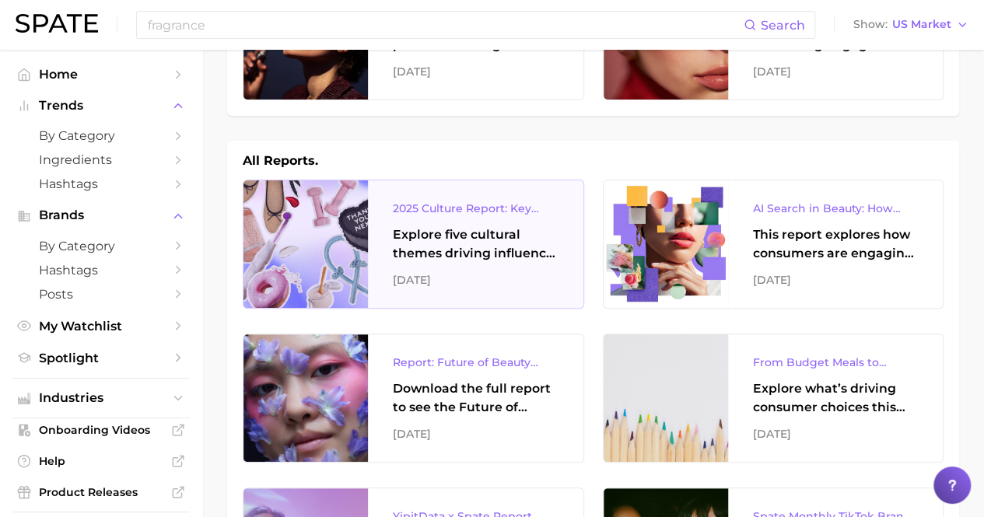
scroll to position [138, 0]
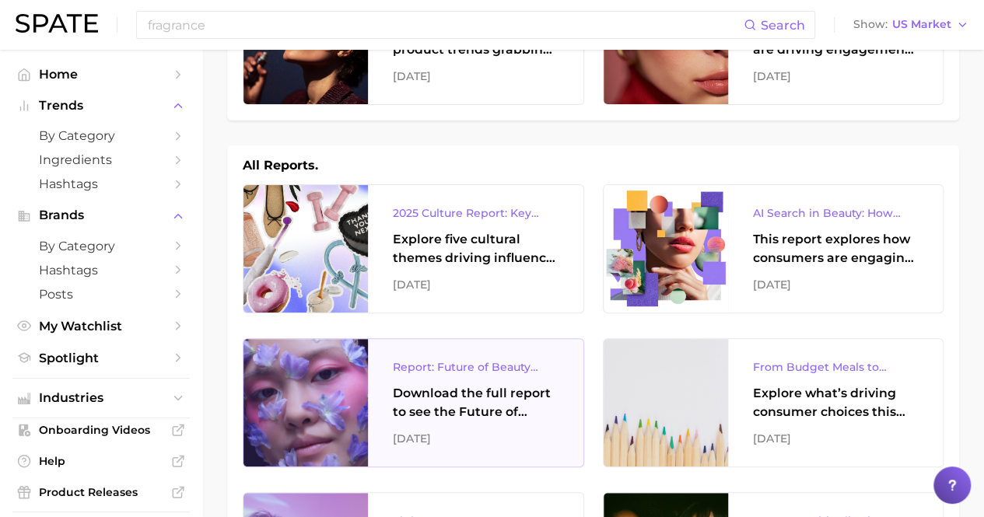
click at [481, 373] on div "Report: Future of Beauty Webinar" at bounding box center [476, 367] width 166 height 19
